Goal: Task Accomplishment & Management: Use online tool/utility

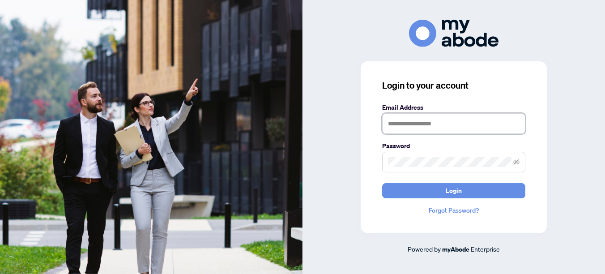
click at [482, 121] on input "text" at bounding box center [453, 123] width 143 height 21
type input "**********"
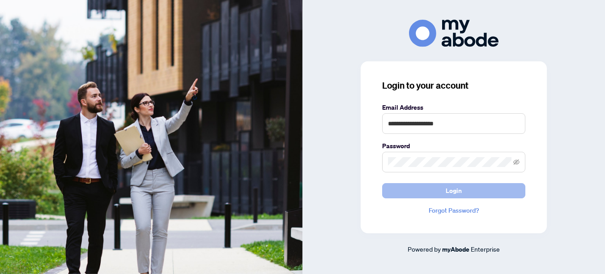
click at [452, 190] on span "Login" at bounding box center [454, 190] width 16 height 14
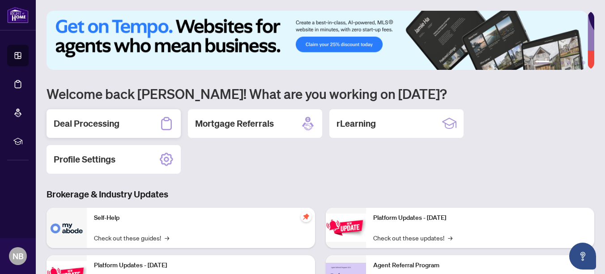
click at [123, 123] on div "Deal Processing" at bounding box center [114, 123] width 134 height 29
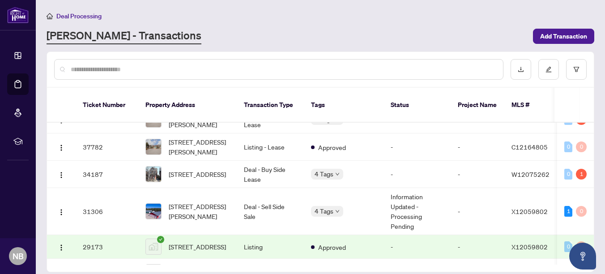
scroll to position [235, 0]
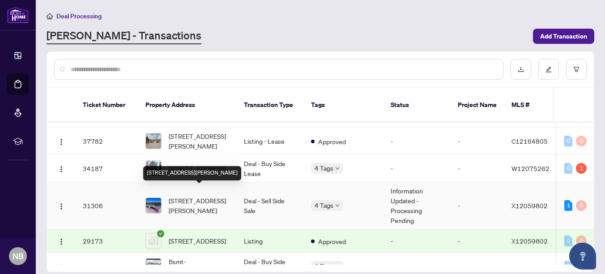
click at [189, 195] on span "159 Y Rd, Bancroft, Ontario K0L 1C0, Canada" at bounding box center [199, 205] width 61 height 20
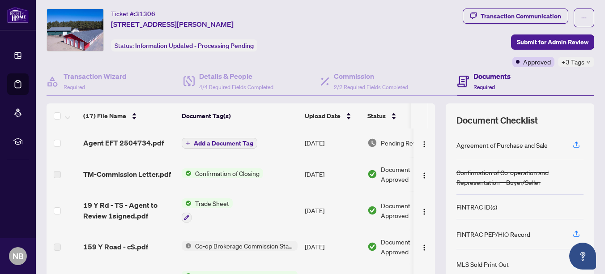
scroll to position [13, 0]
